Goal: Find specific page/section: Find specific page/section

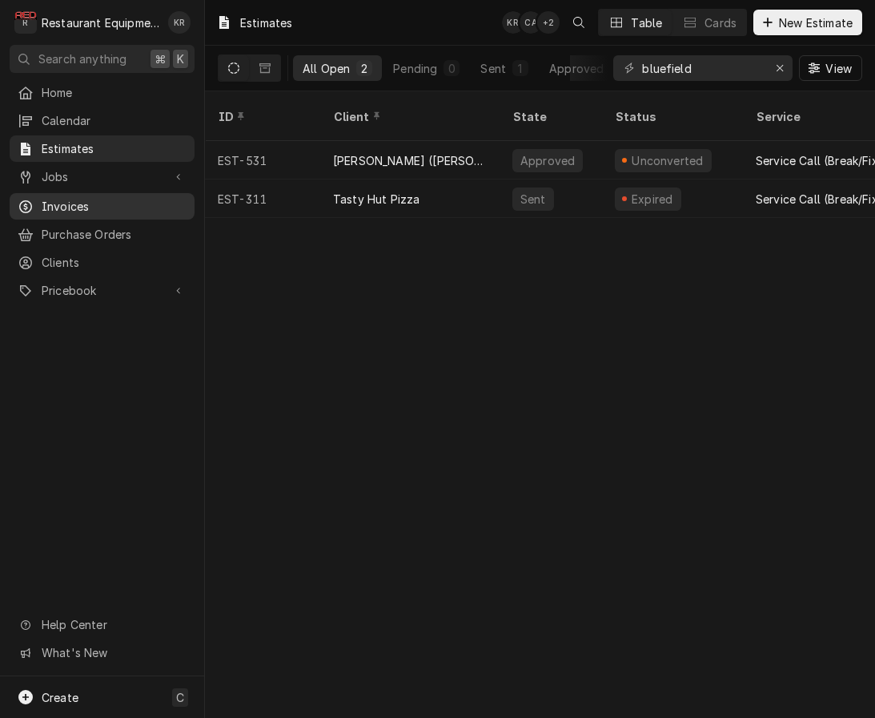
click at [63, 198] on span "Invoices" at bounding box center [114, 206] width 145 height 17
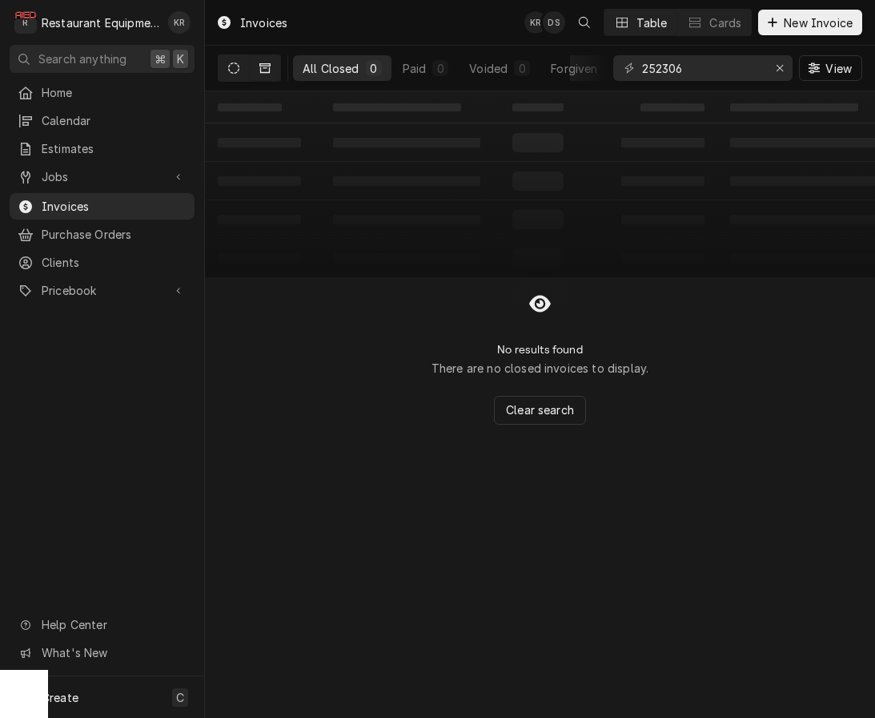
type input "252306"
click at [235, 70] on icon "Dynamic Content Wrapper" at bounding box center [233, 67] width 11 height 11
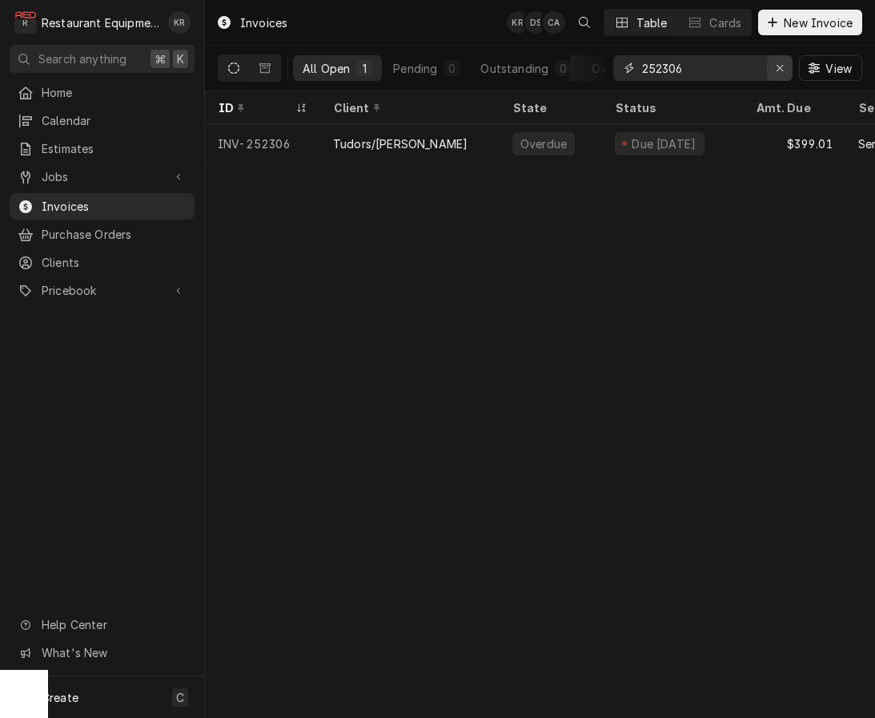
click at [780, 66] on icon "Erase input" at bounding box center [780, 67] width 9 height 11
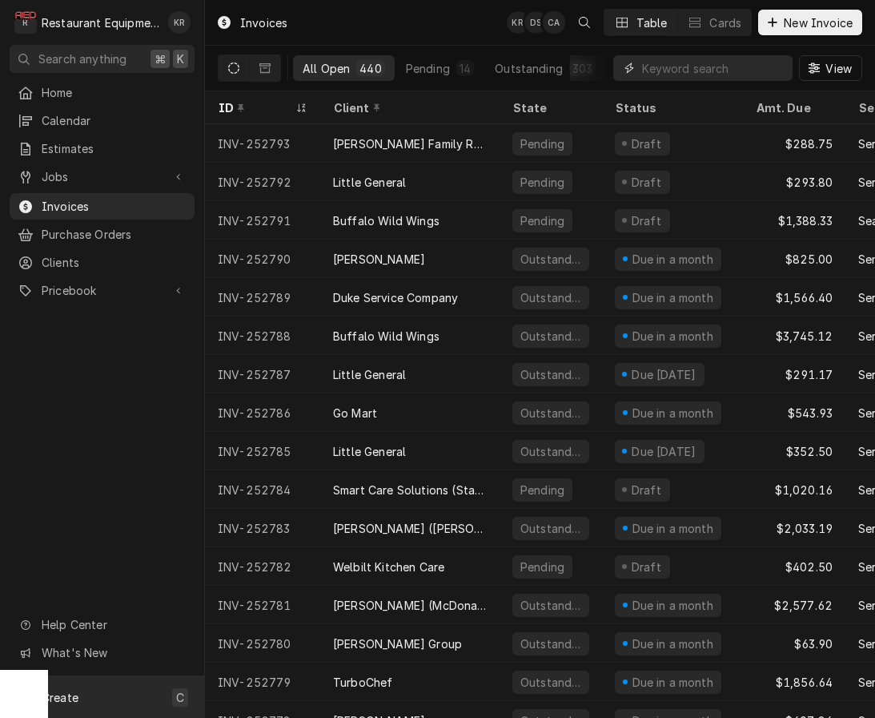
scroll to position [1, 0]
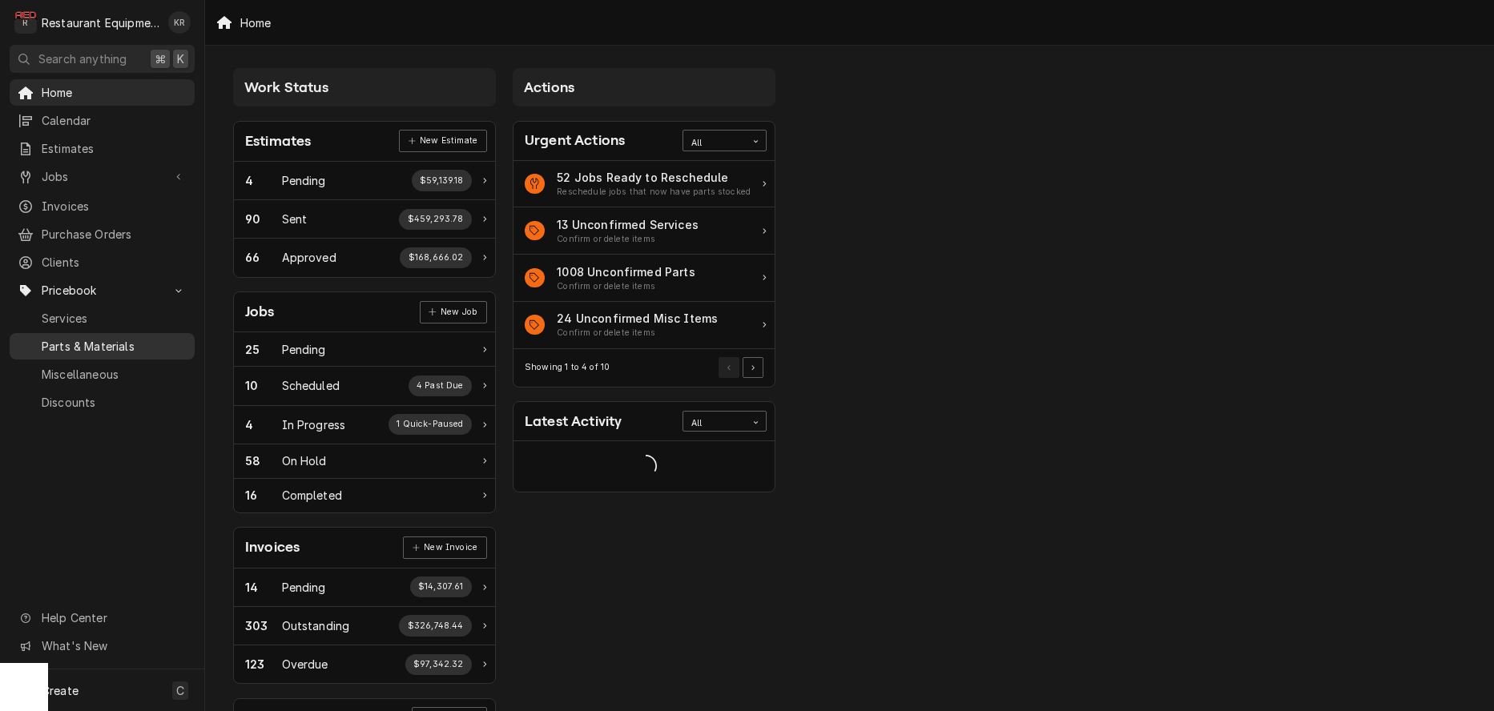
click at [112, 342] on span "Parts & Materials" at bounding box center [114, 346] width 145 height 17
